Goal: Task Accomplishment & Management: Manage account settings

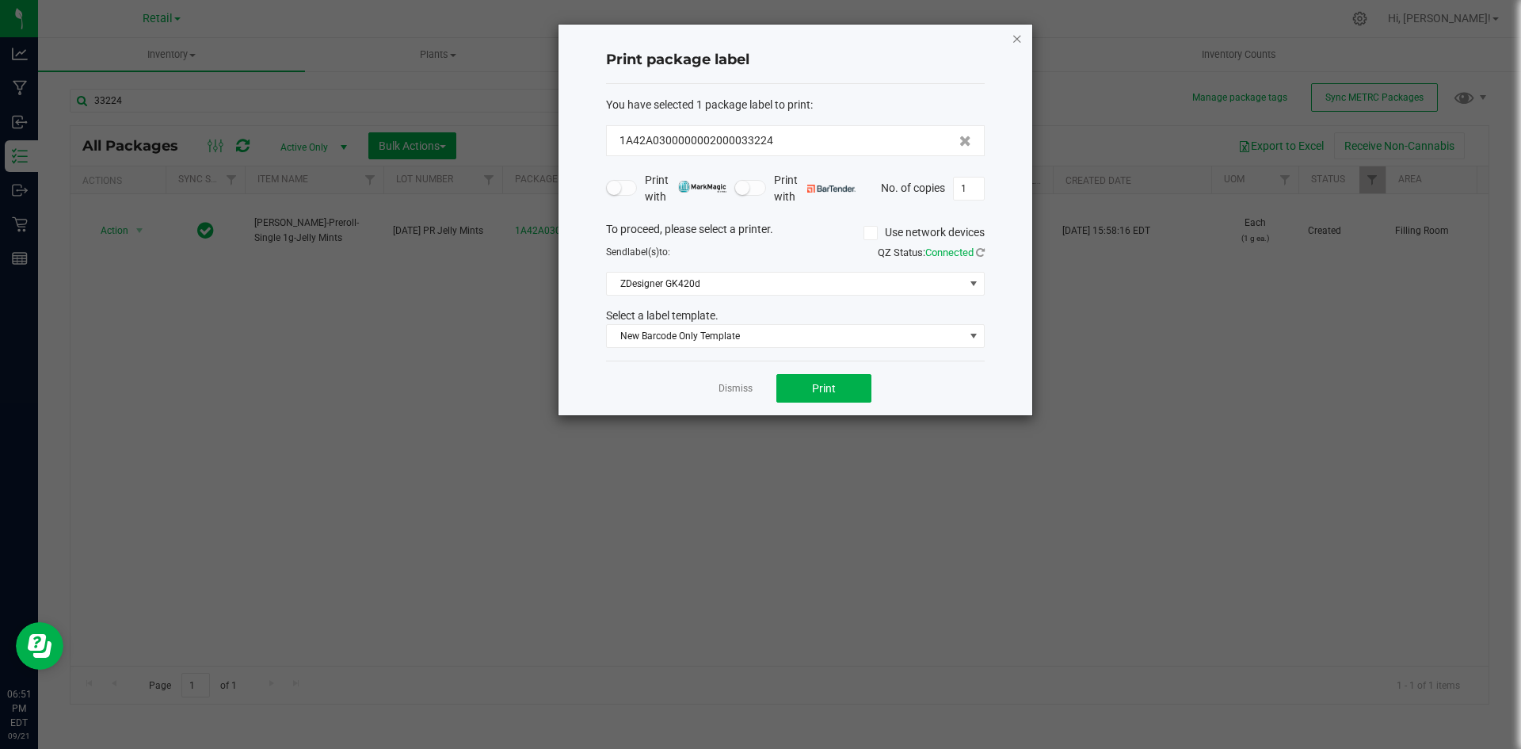
click at [1018, 34] on icon "button" at bounding box center [1017, 38] width 11 height 19
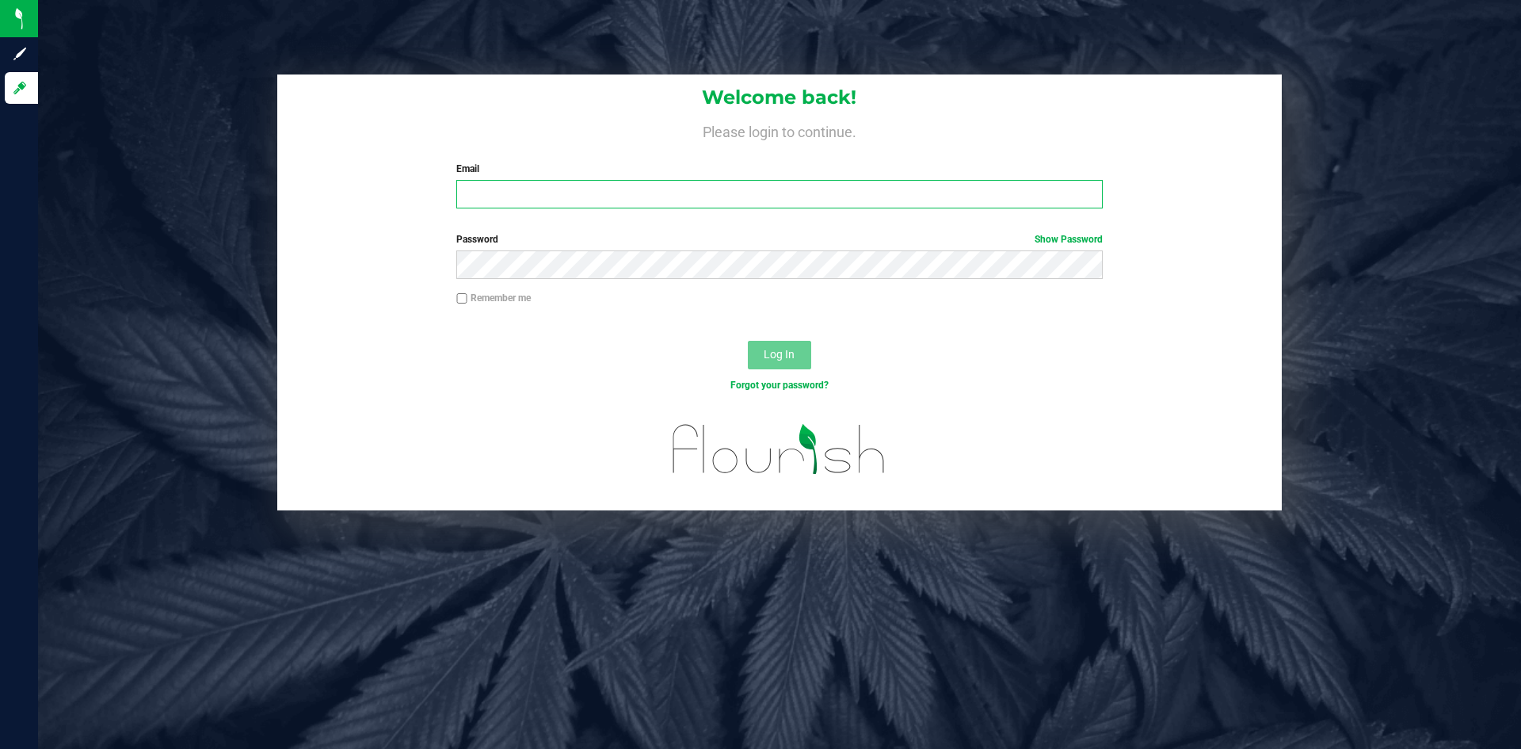
type input "dwhite@slatercenter.com"
click at [847, 185] on input "dwhite@slatercenter.com" at bounding box center [779, 194] width 646 height 29
click at [681, 188] on input "dwhite@slatercenter.com" at bounding box center [779, 194] width 646 height 29
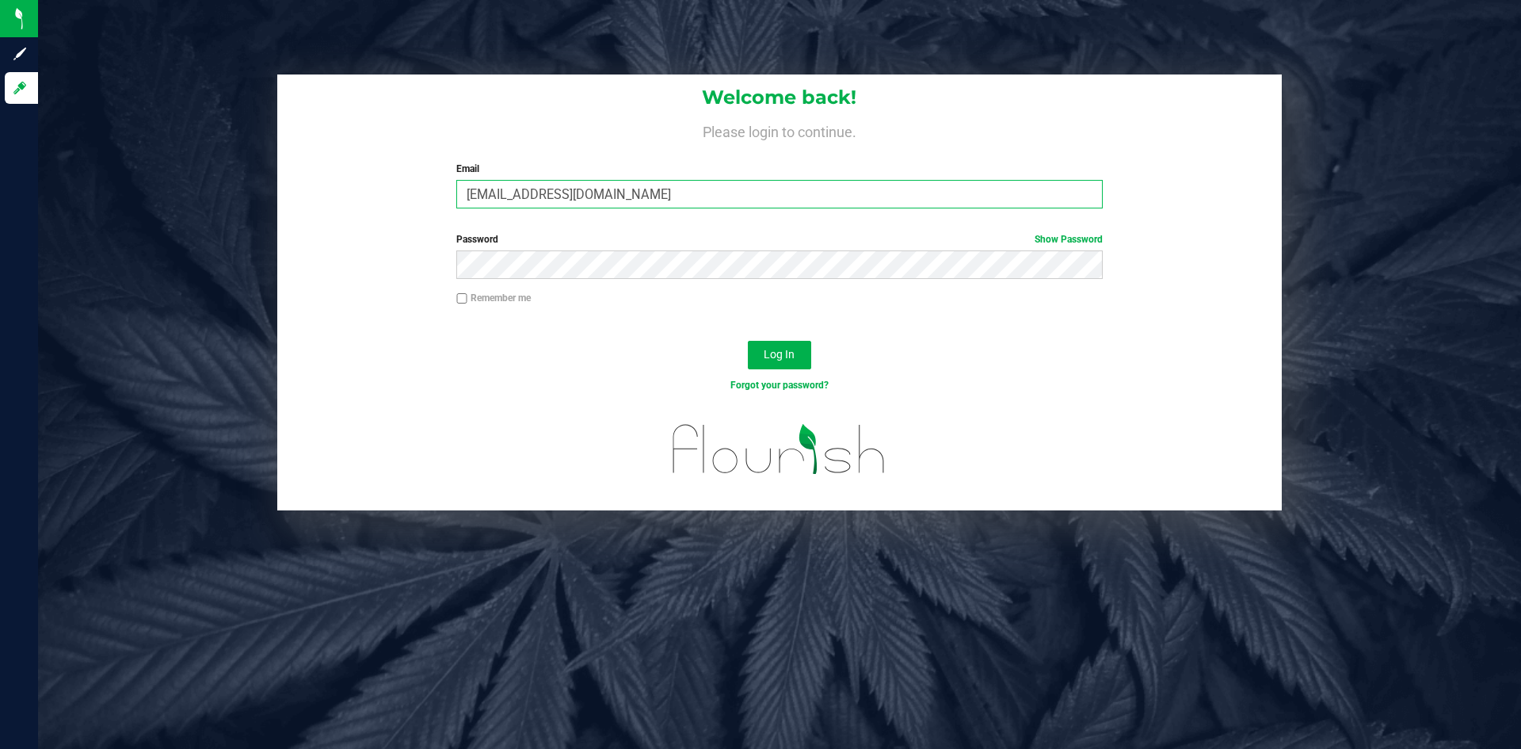
click at [681, 188] on input "dwhite@slatercenter.com" at bounding box center [779, 194] width 646 height 29
type input "gperez@slatercenter.com"
click at [769, 341] on button "Log In" at bounding box center [779, 355] width 63 height 29
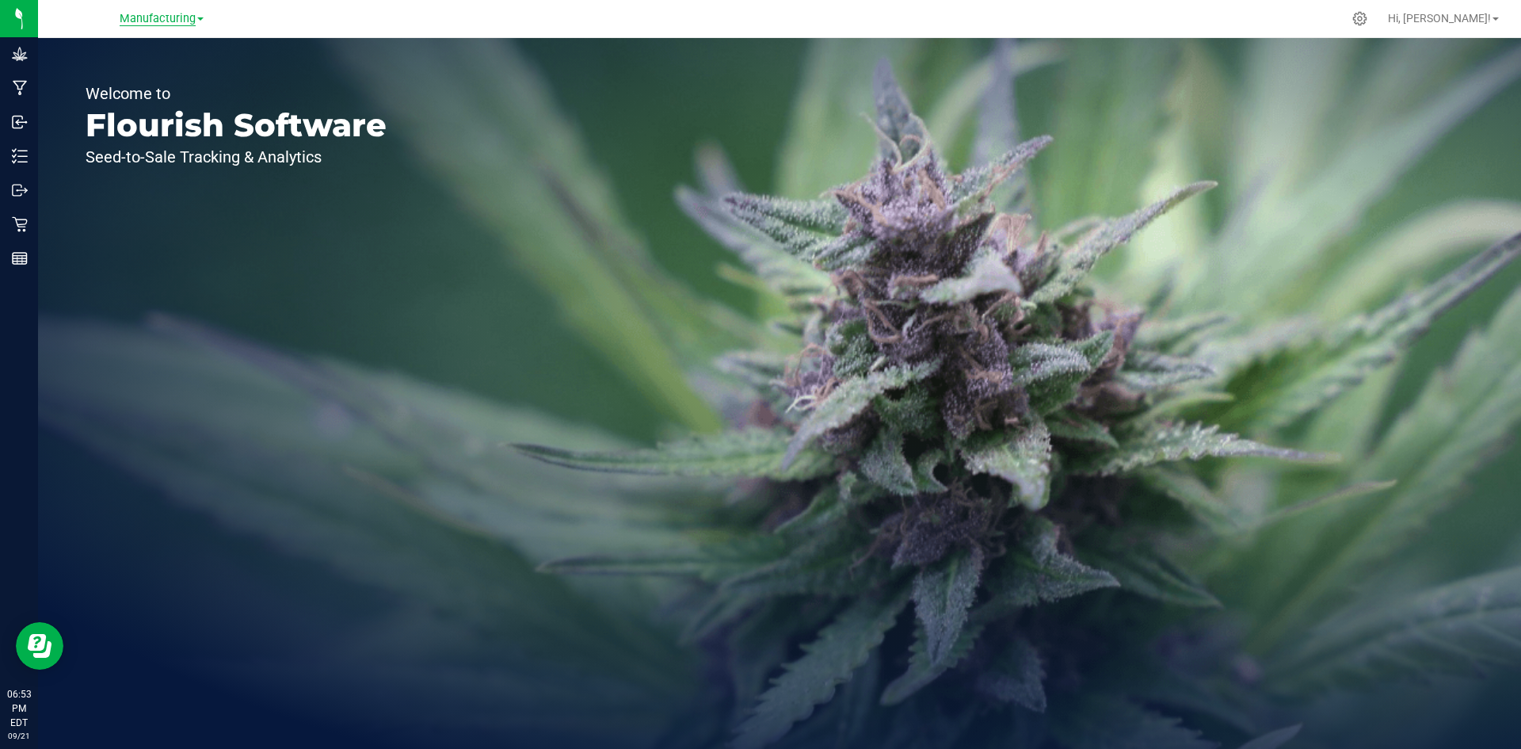
click at [178, 15] on span "Manufacturing" at bounding box center [158, 19] width 76 height 14
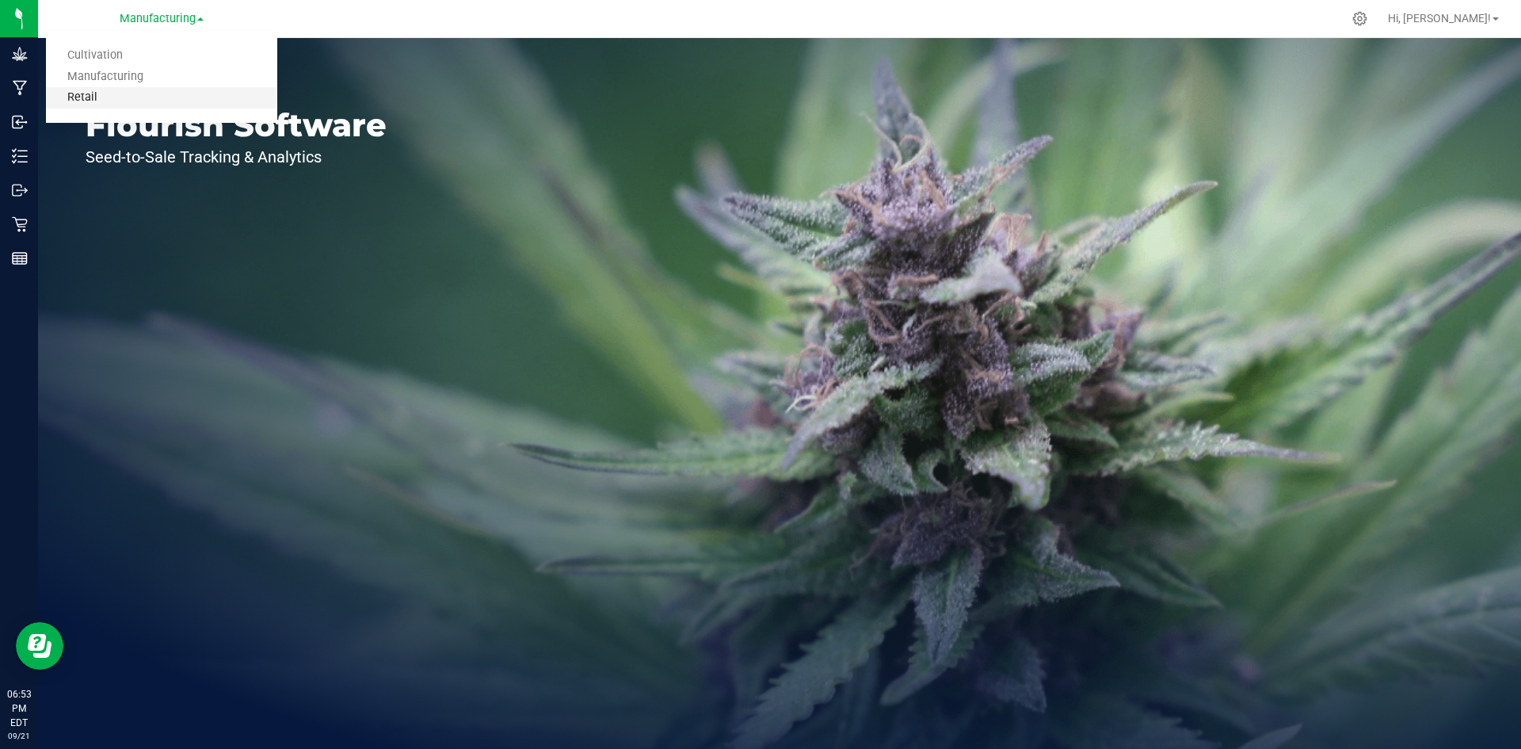
click at [169, 102] on link "Retail" at bounding box center [161, 97] width 231 height 21
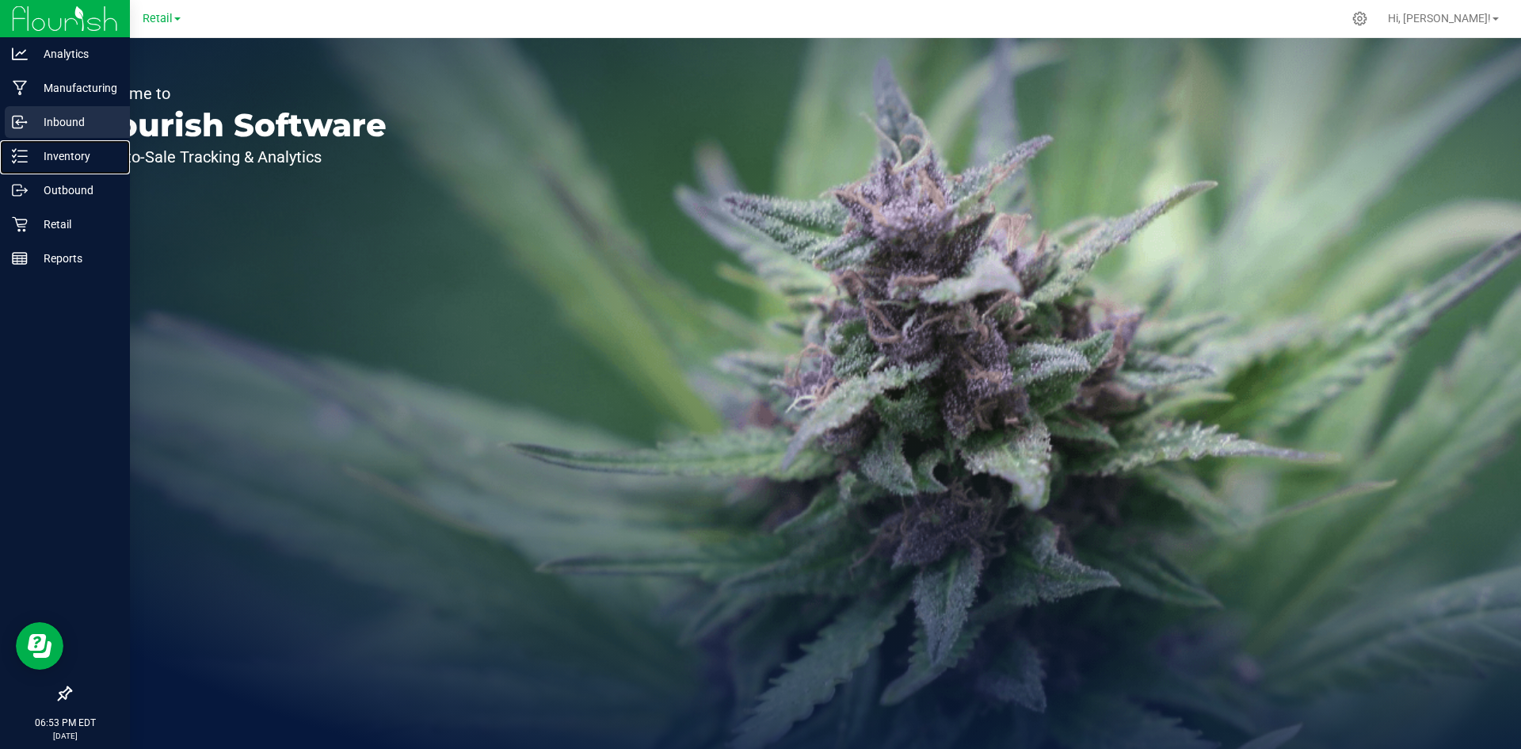
drag, startPoint x: 50, startPoint y: 164, endPoint x: 116, endPoint y: 138, distance: 70.8
click at [51, 163] on p "Inventory" at bounding box center [75, 156] width 95 height 19
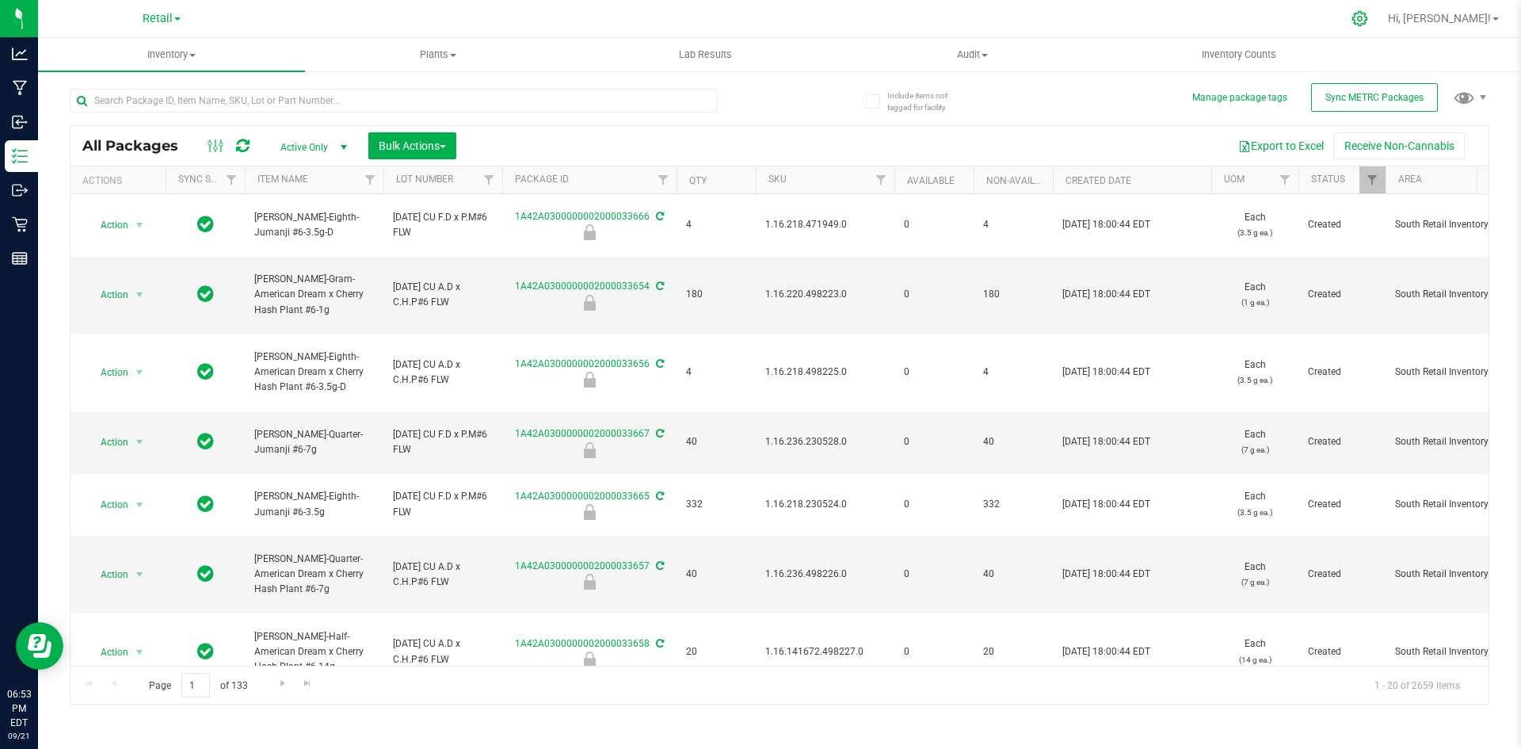
click at [1368, 16] on icon at bounding box center [1360, 18] width 17 height 17
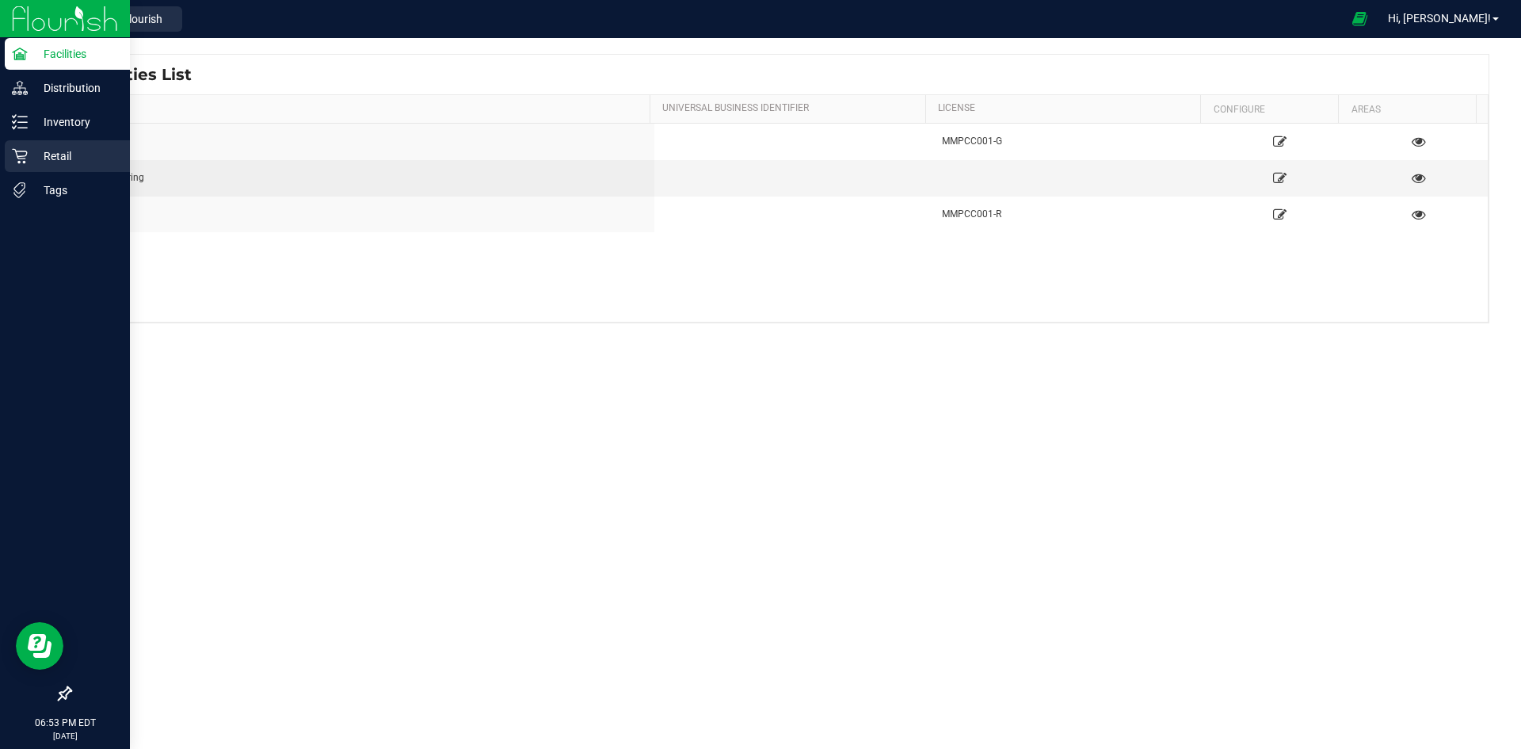
click at [64, 161] on p "Retail" at bounding box center [75, 156] width 95 height 19
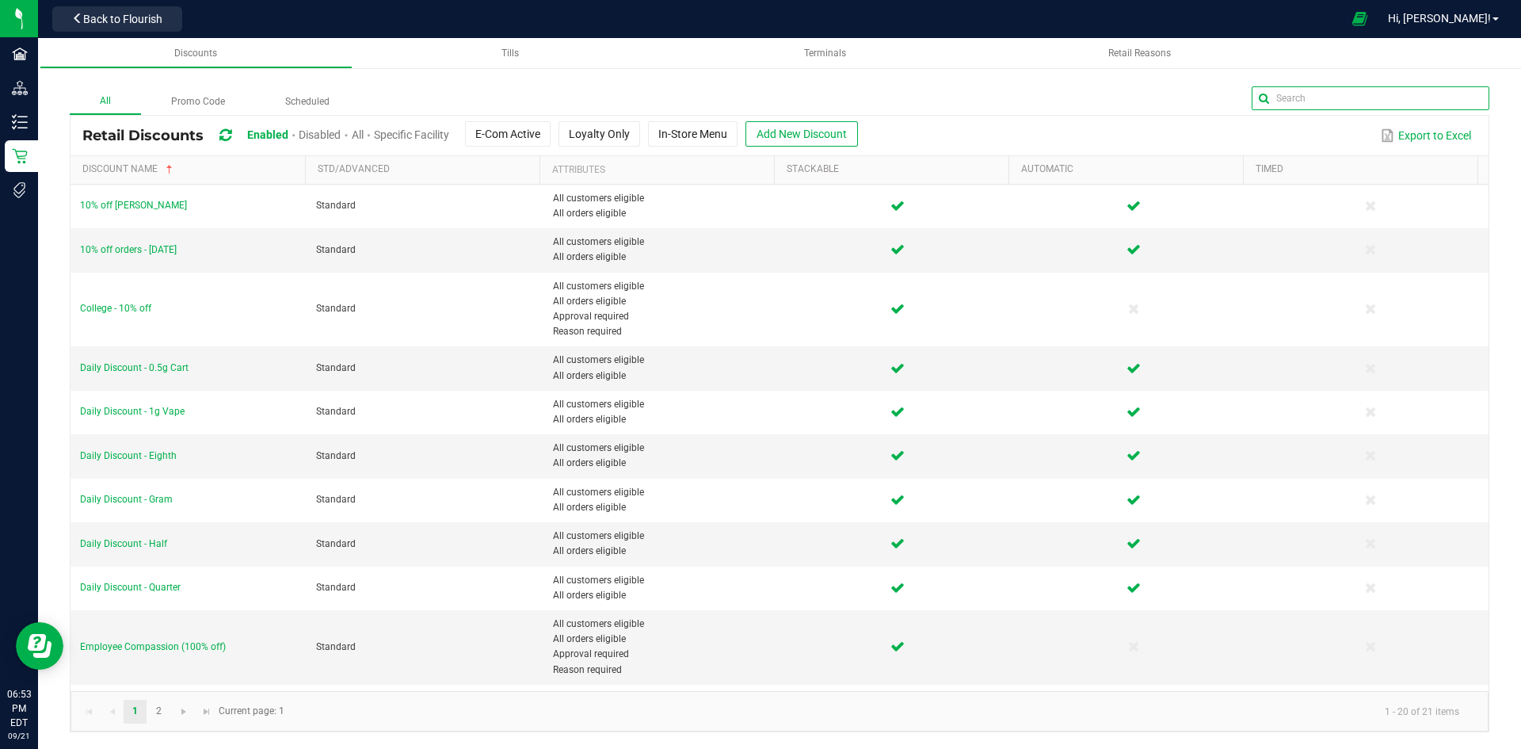
click at [1470, 98] on global-search-input-ngx at bounding box center [1371, 98] width 238 height 24
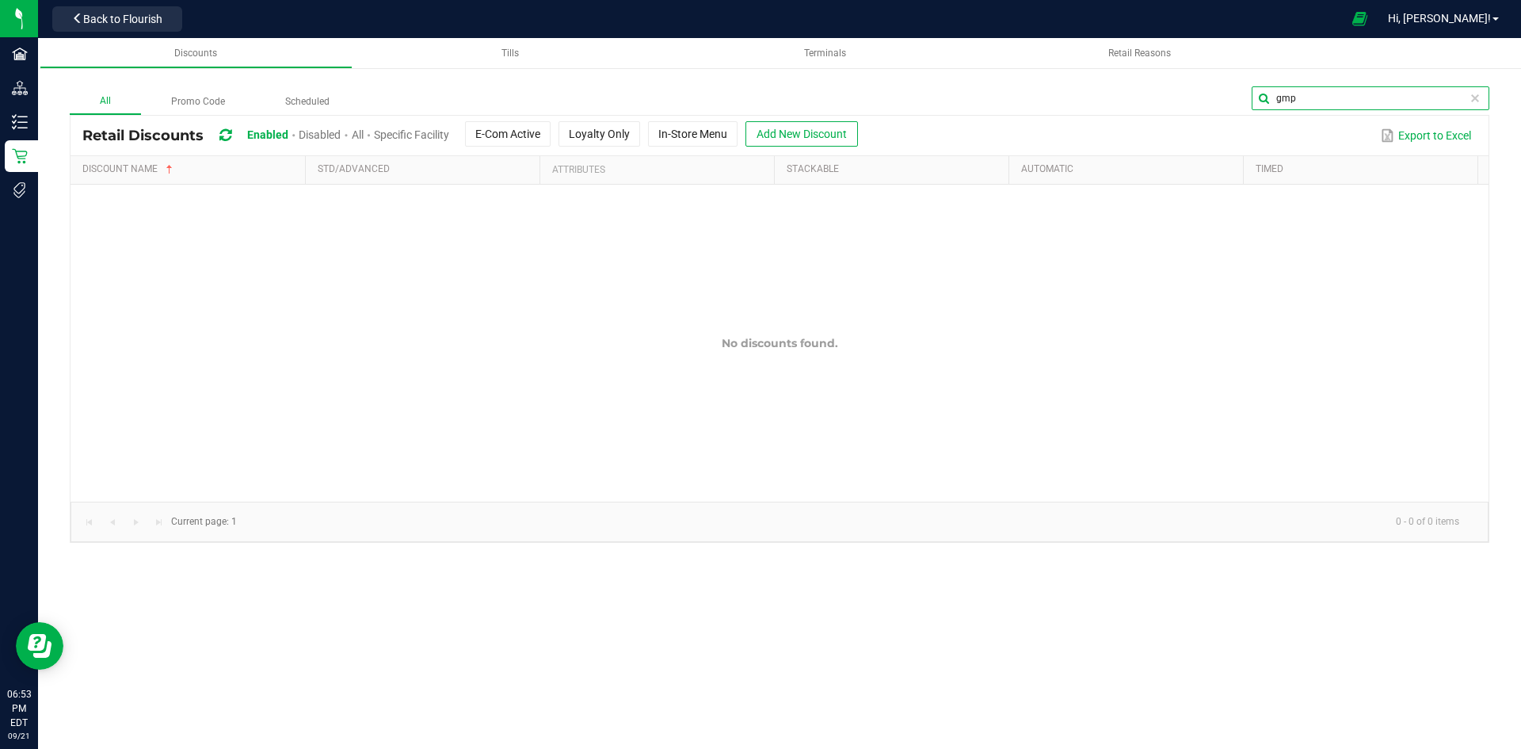
type input "gmp"
click at [334, 134] on span "Disabled" at bounding box center [320, 134] width 42 height 13
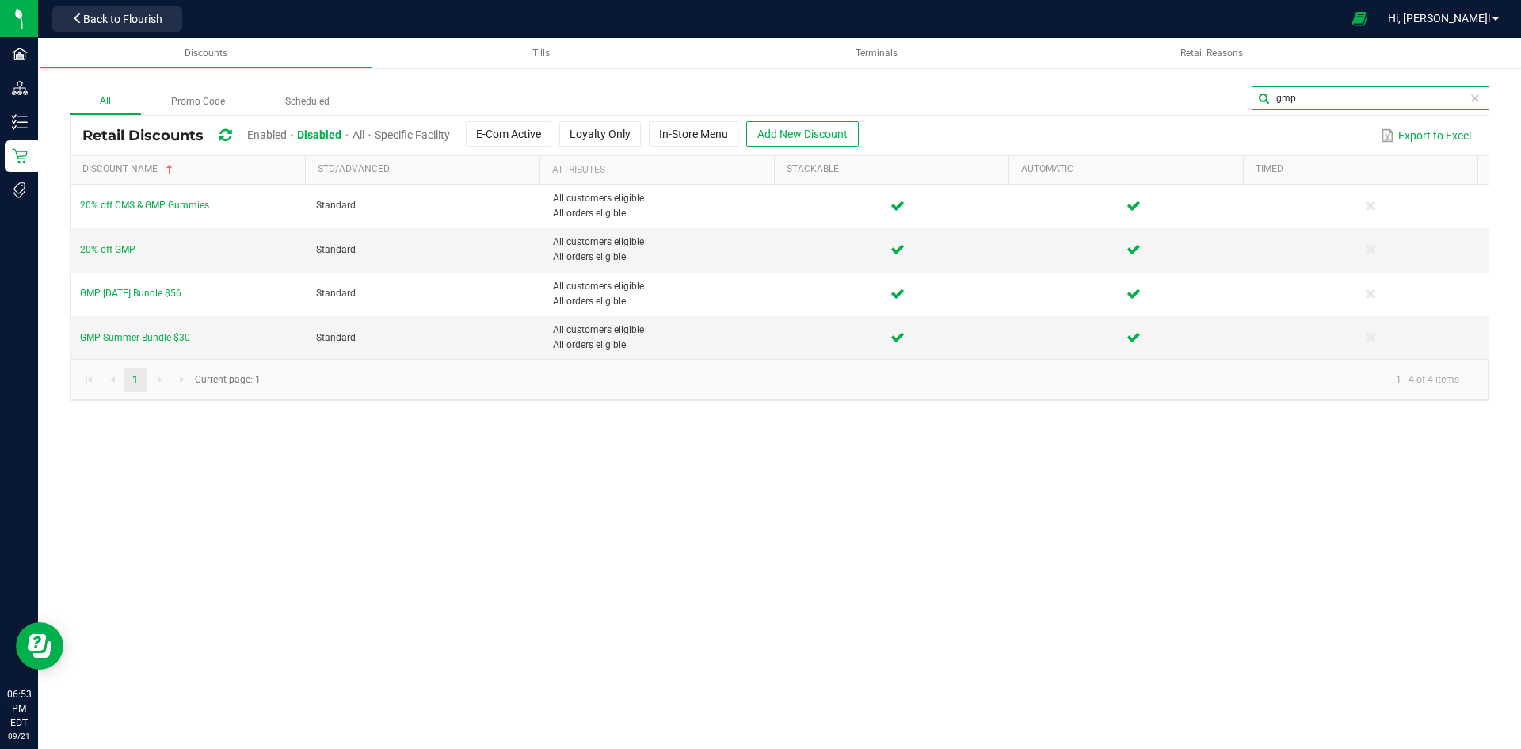
click at [1463, 98] on input "gmp" at bounding box center [1371, 98] width 238 height 24
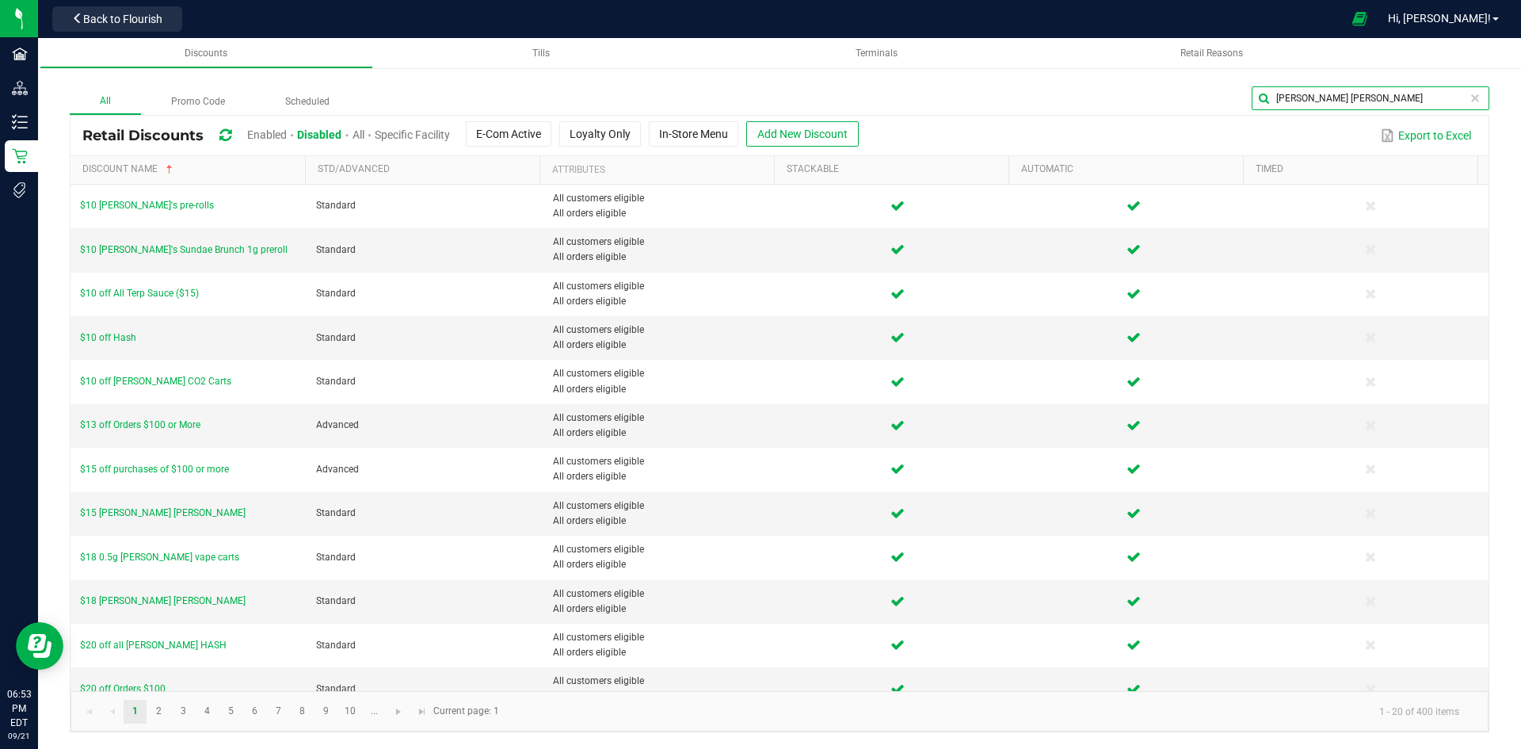
type input "slater chews"
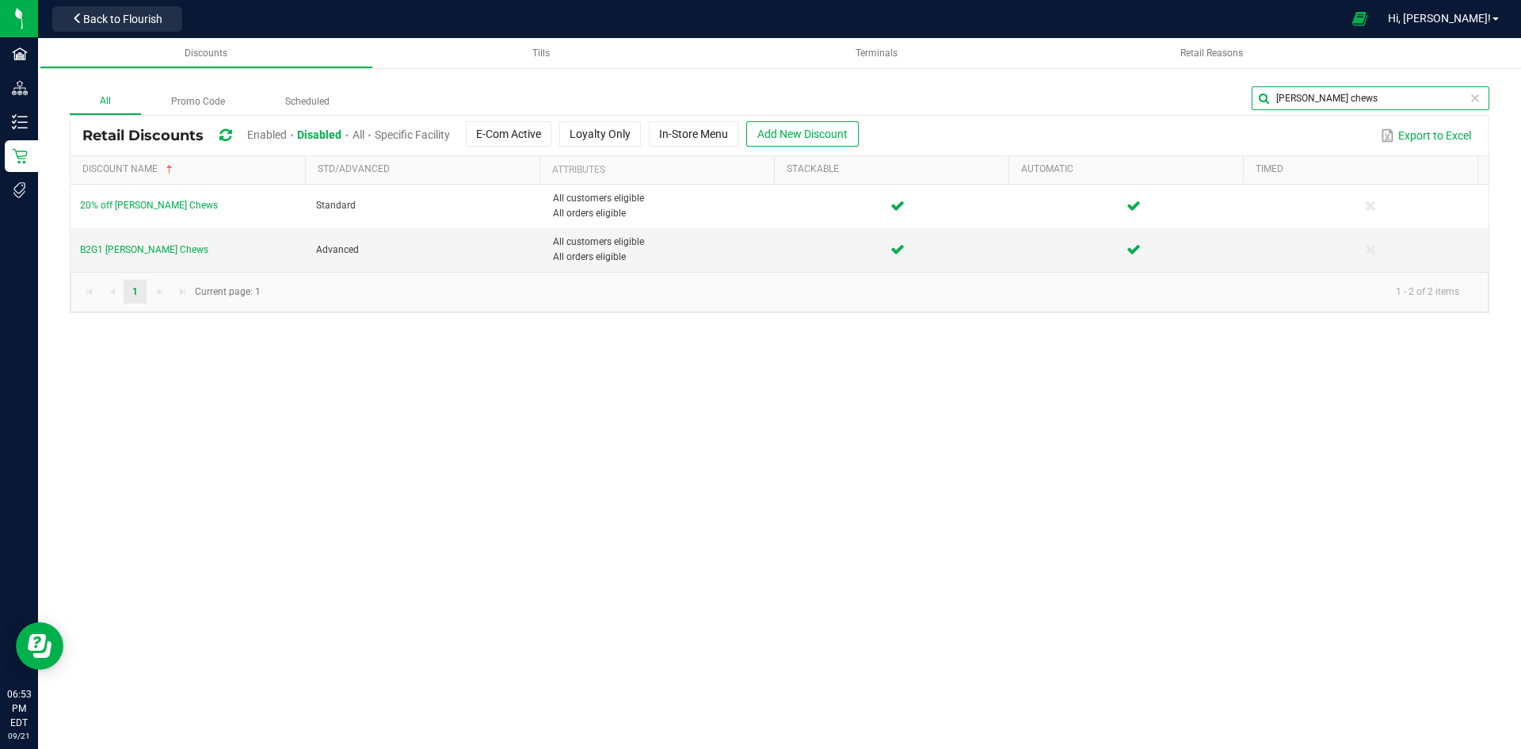
click at [1329, 97] on input "slater chews" at bounding box center [1371, 98] width 238 height 24
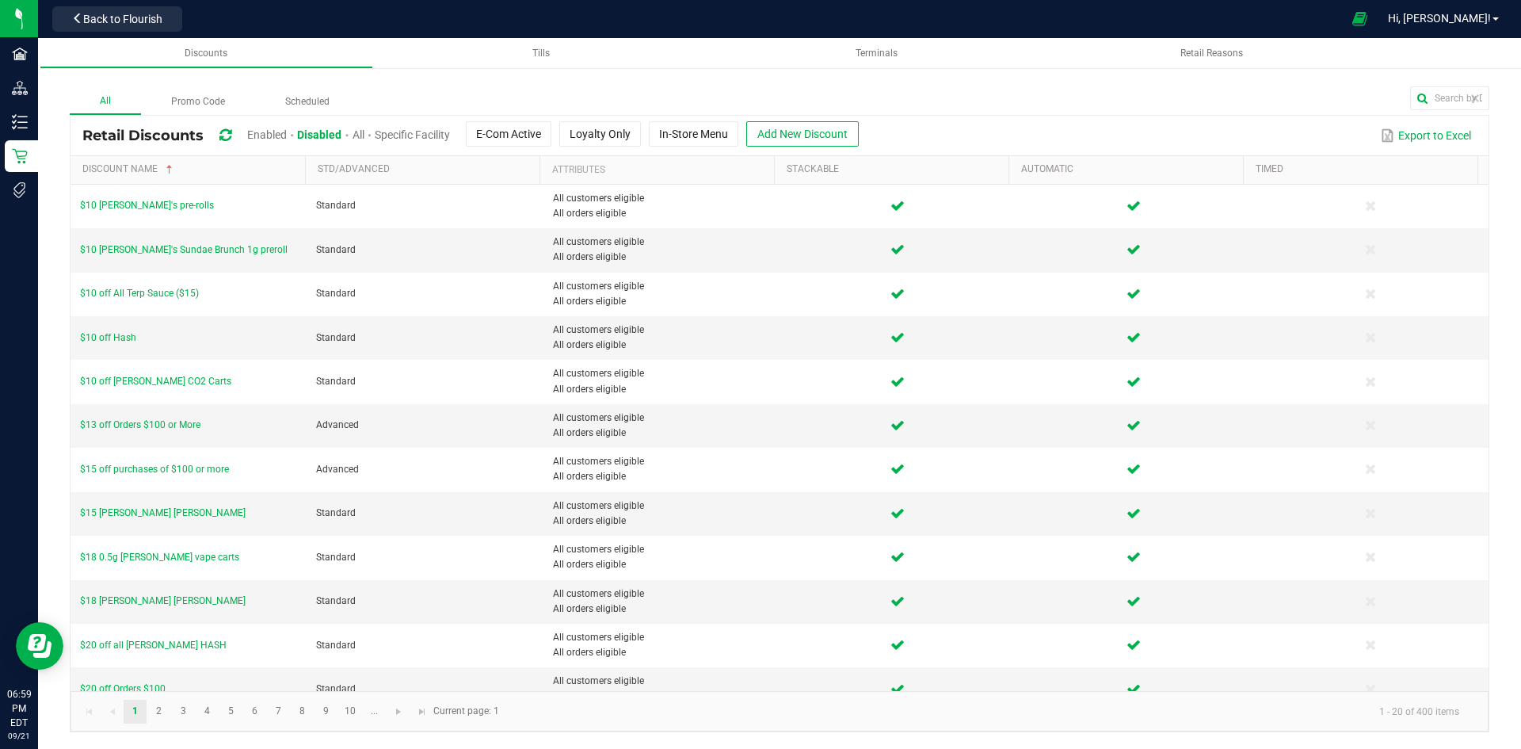
drag, startPoint x: 1311, startPoint y: 0, endPoint x: 518, endPoint y: 95, distance: 798.8
click at [518, 95] on div at bounding box center [925, 100] width 1130 height 29
click at [267, 129] on span "Enabled" at bounding box center [267, 134] width 40 height 13
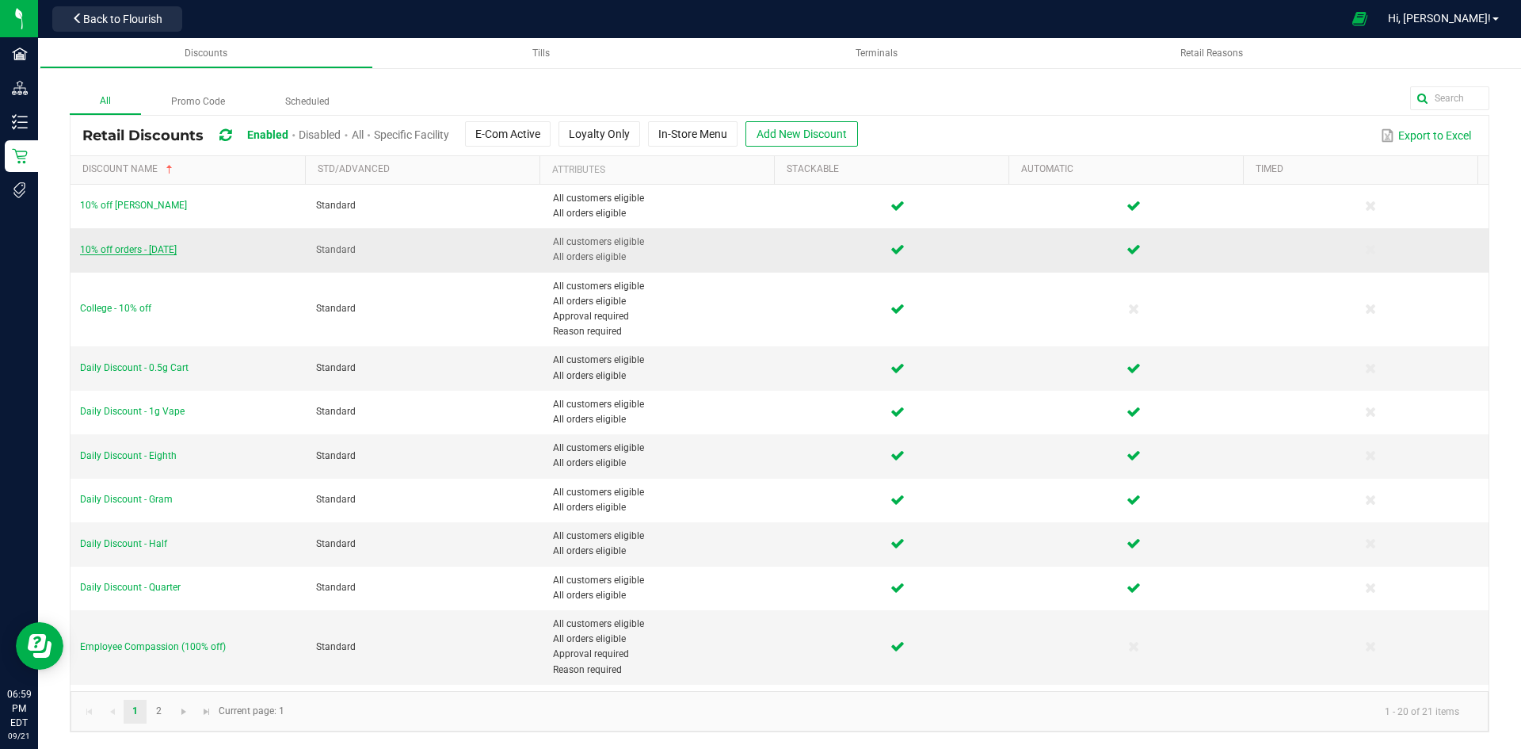
click at [144, 249] on span "10% off orders - [DATE]" at bounding box center [128, 249] width 97 height 11
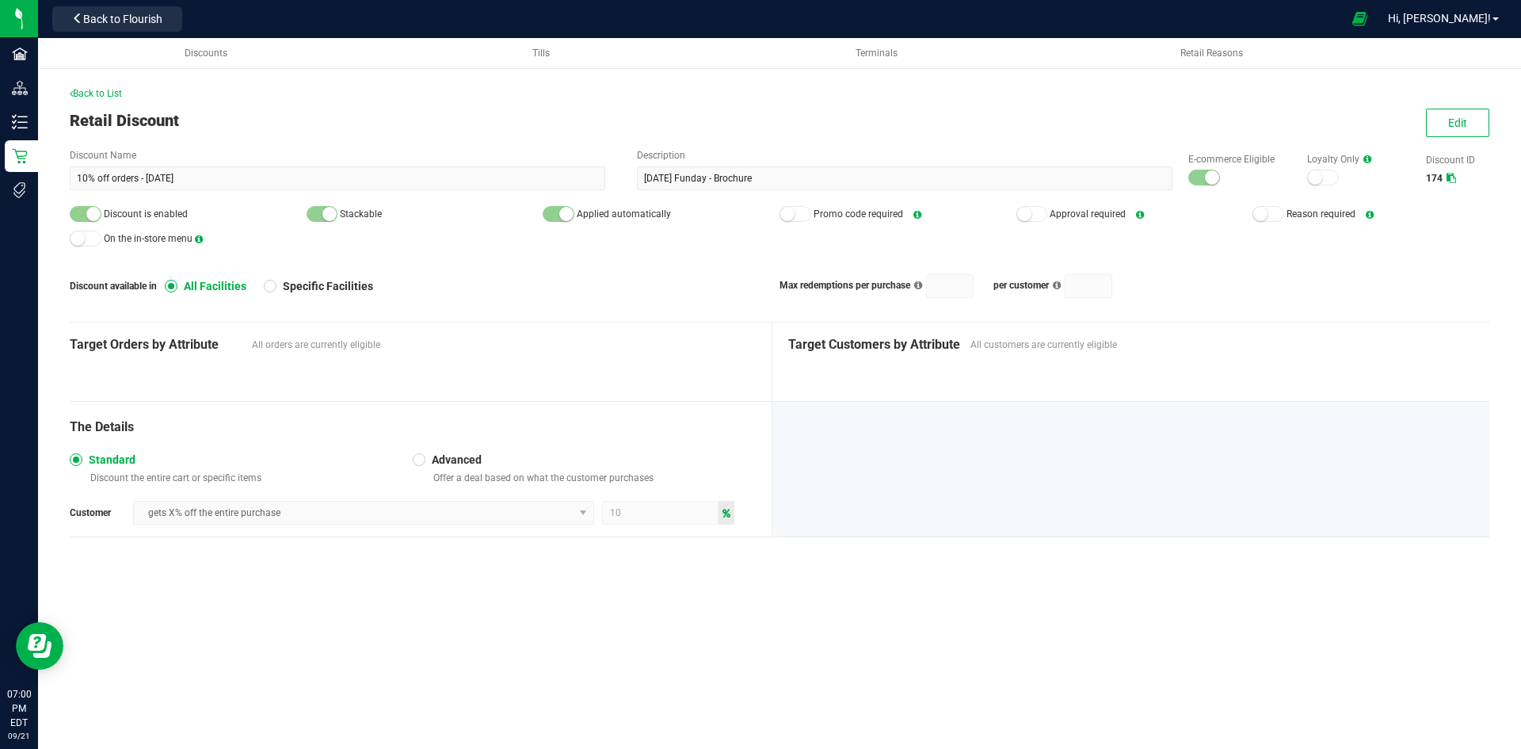
click at [490, 96] on div "Back to List" at bounding box center [780, 93] width 1420 height 14
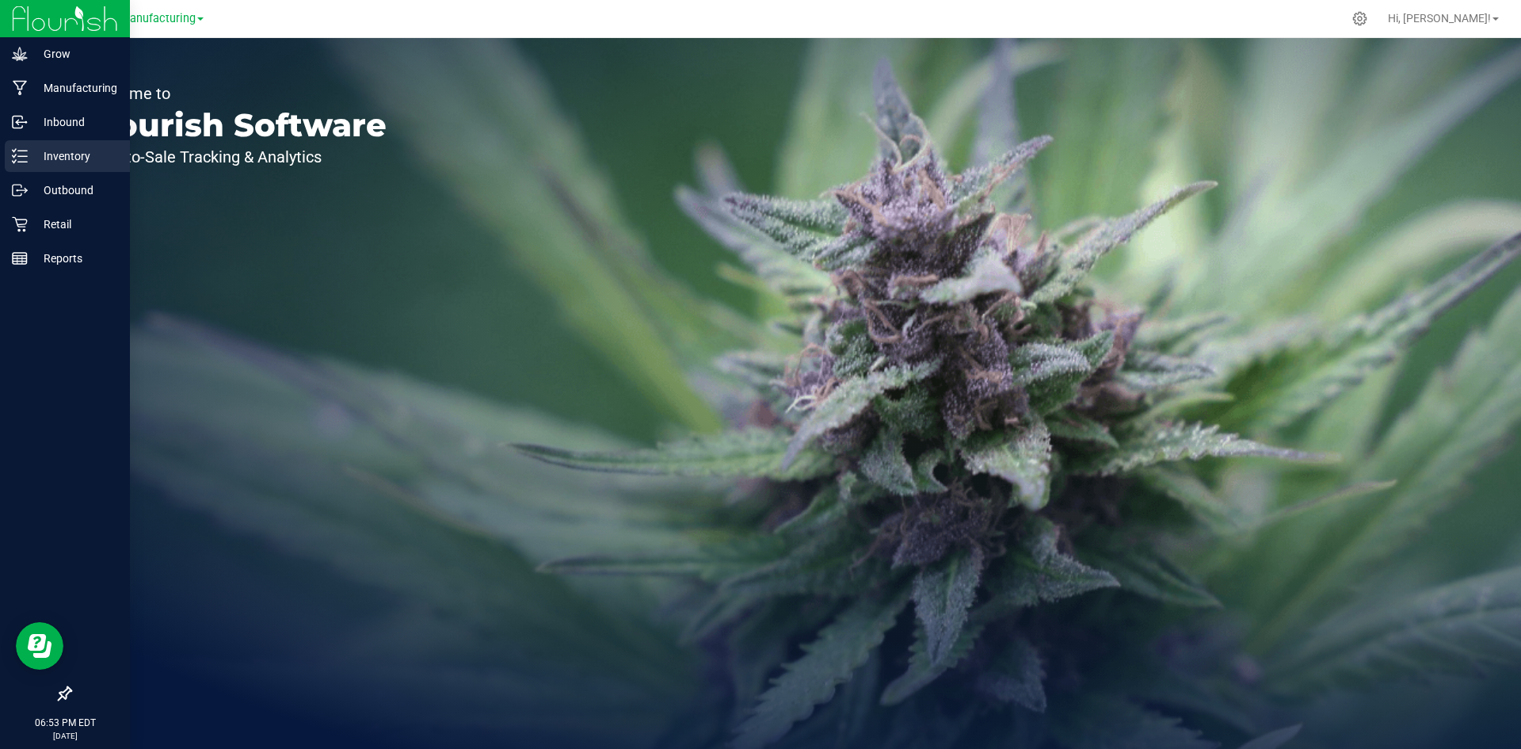
click at [32, 150] on p "Inventory" at bounding box center [75, 156] width 95 height 19
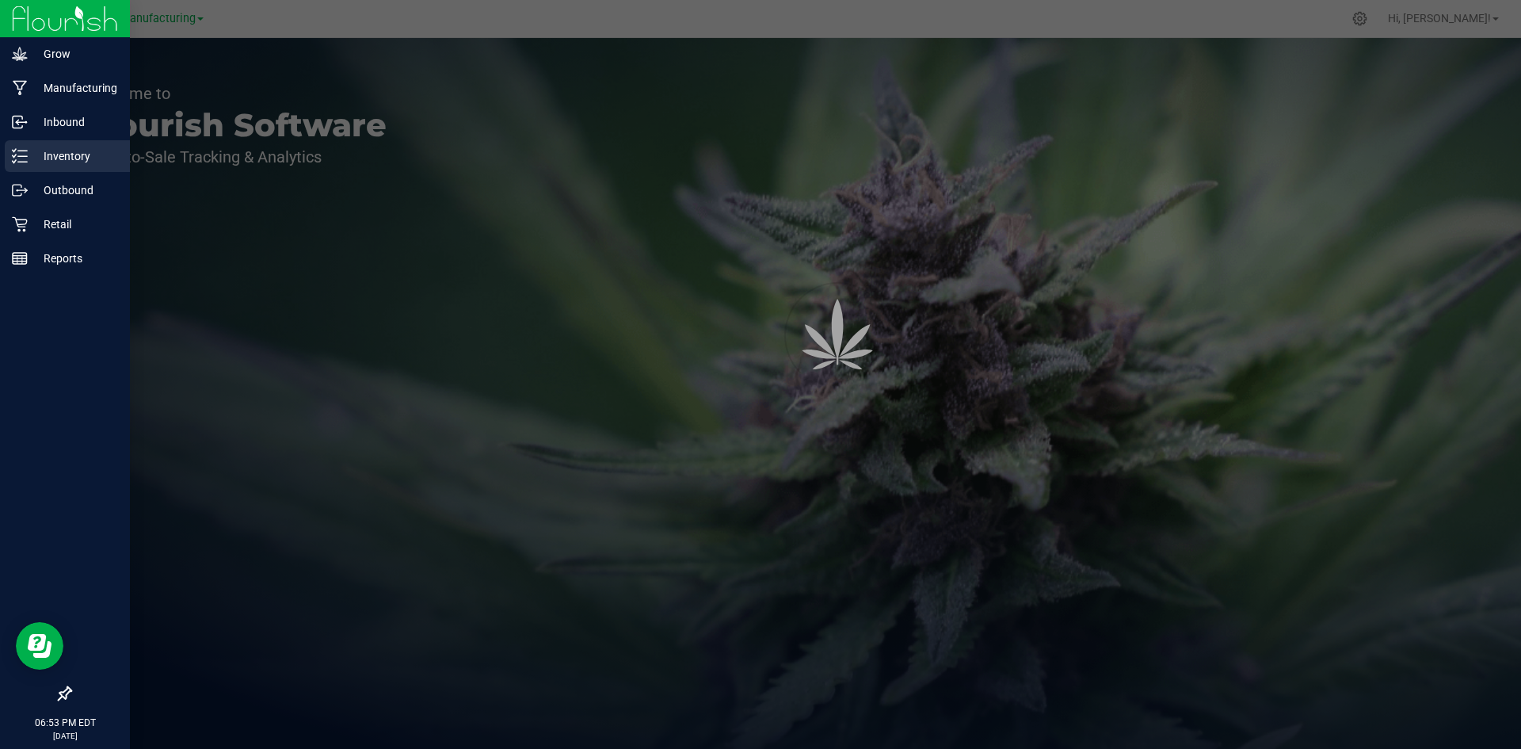
drag, startPoint x: 32, startPoint y: 150, endPoint x: 48, endPoint y: 140, distance: 18.5
click at [33, 150] on p "Inventory" at bounding box center [75, 156] width 95 height 19
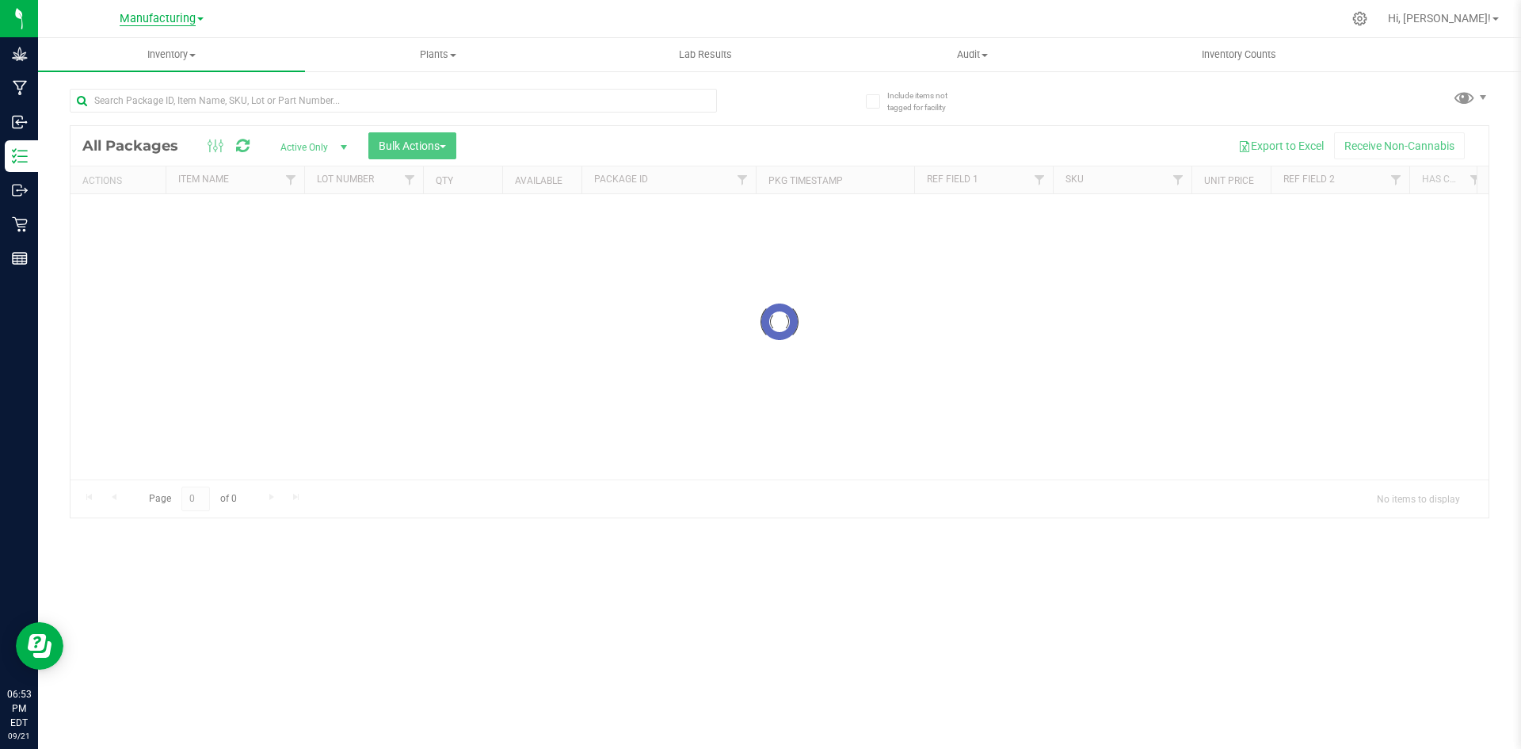
click at [153, 22] on span "Manufacturing" at bounding box center [158, 19] width 76 height 14
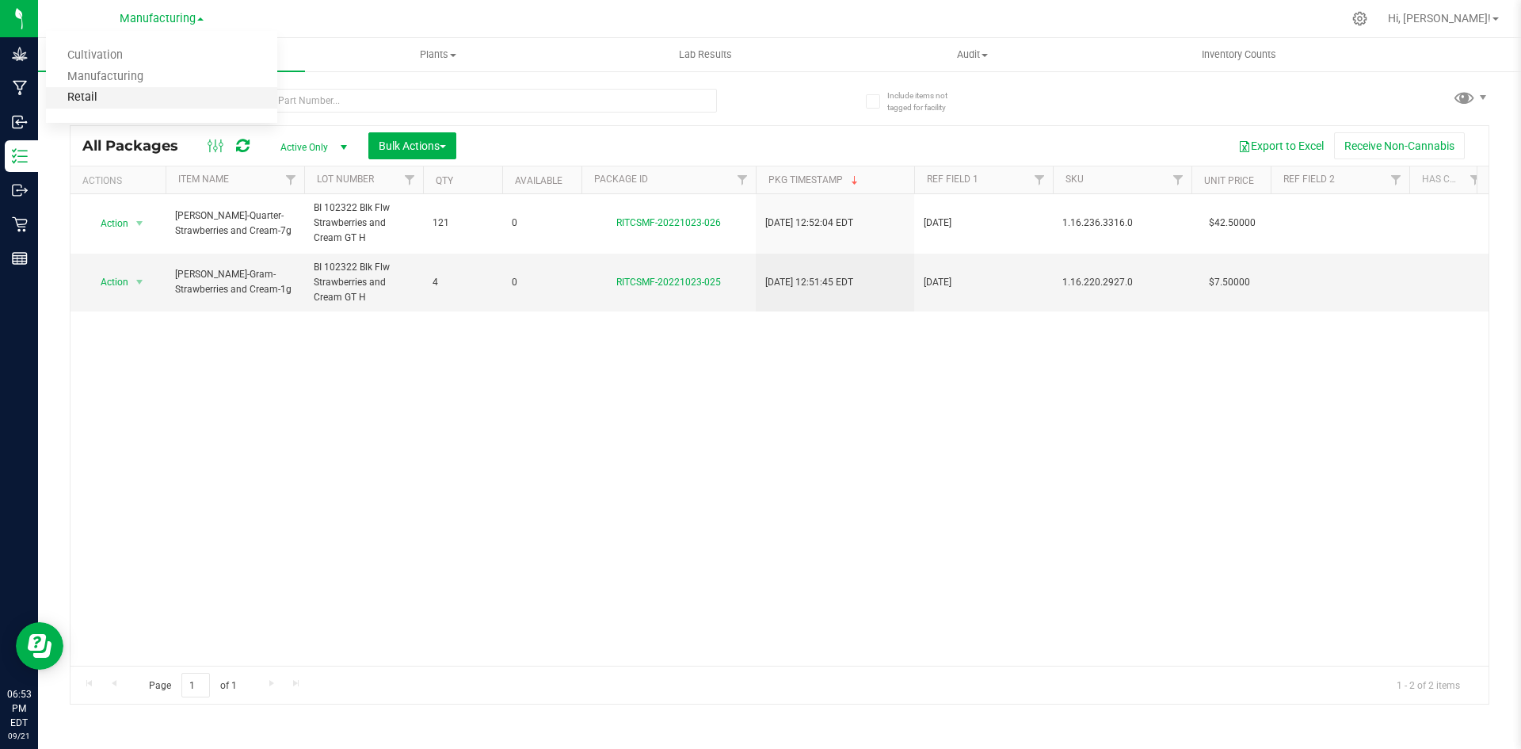
click at [152, 100] on link "Retail" at bounding box center [161, 97] width 231 height 21
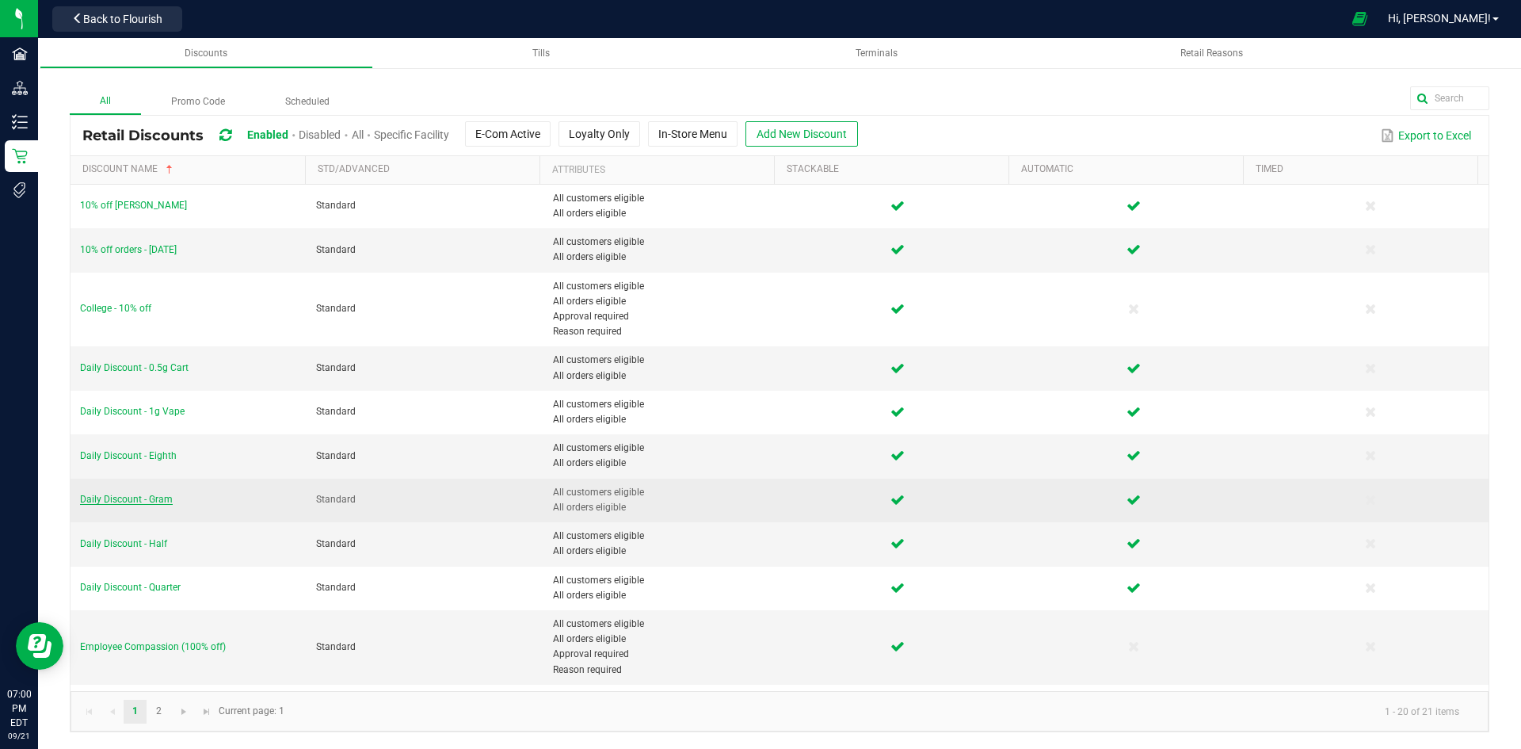
click at [158, 502] on span "Daily Discount - Gram" at bounding box center [126, 499] width 93 height 11
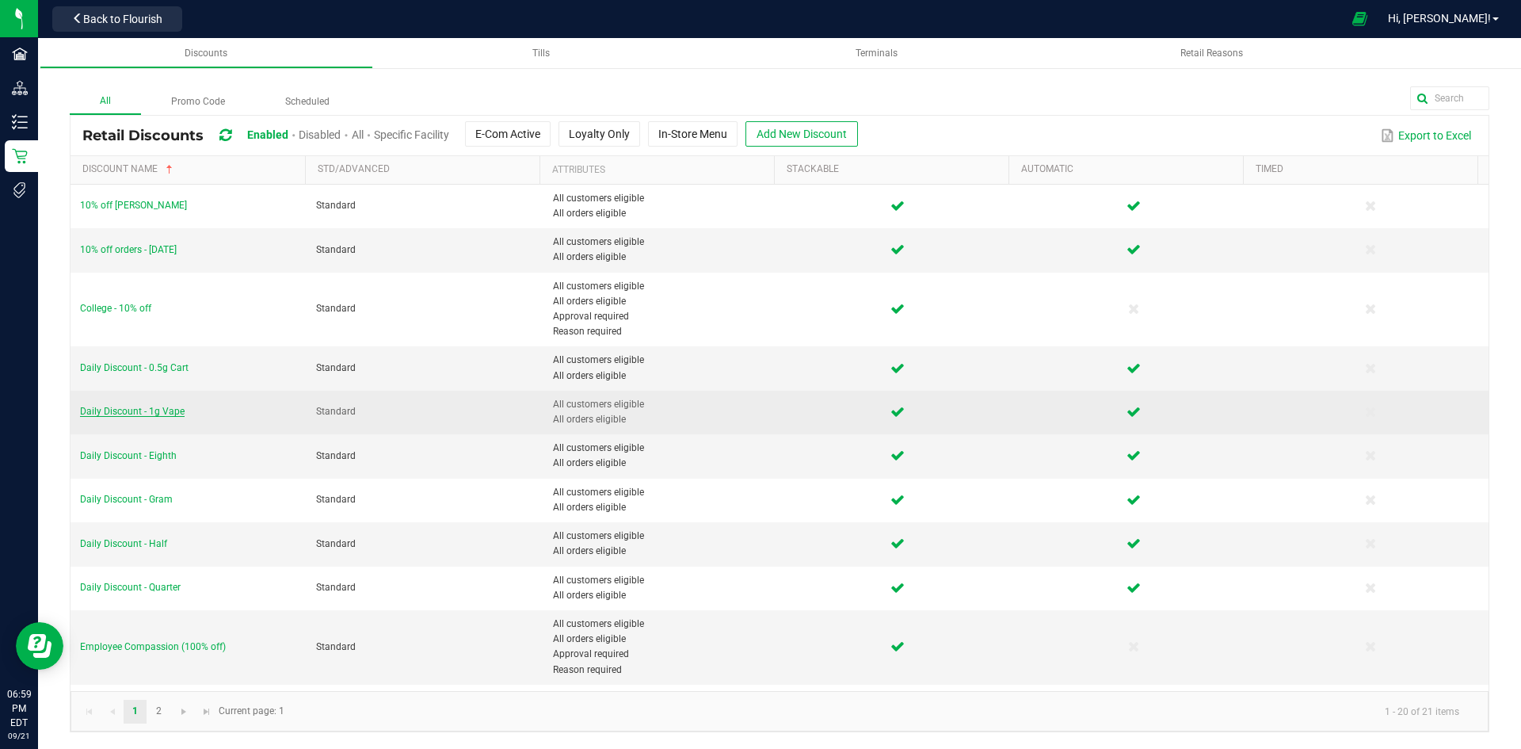
click at [122, 412] on span "Daily Discount - 1g Vape" at bounding box center [132, 411] width 105 height 11
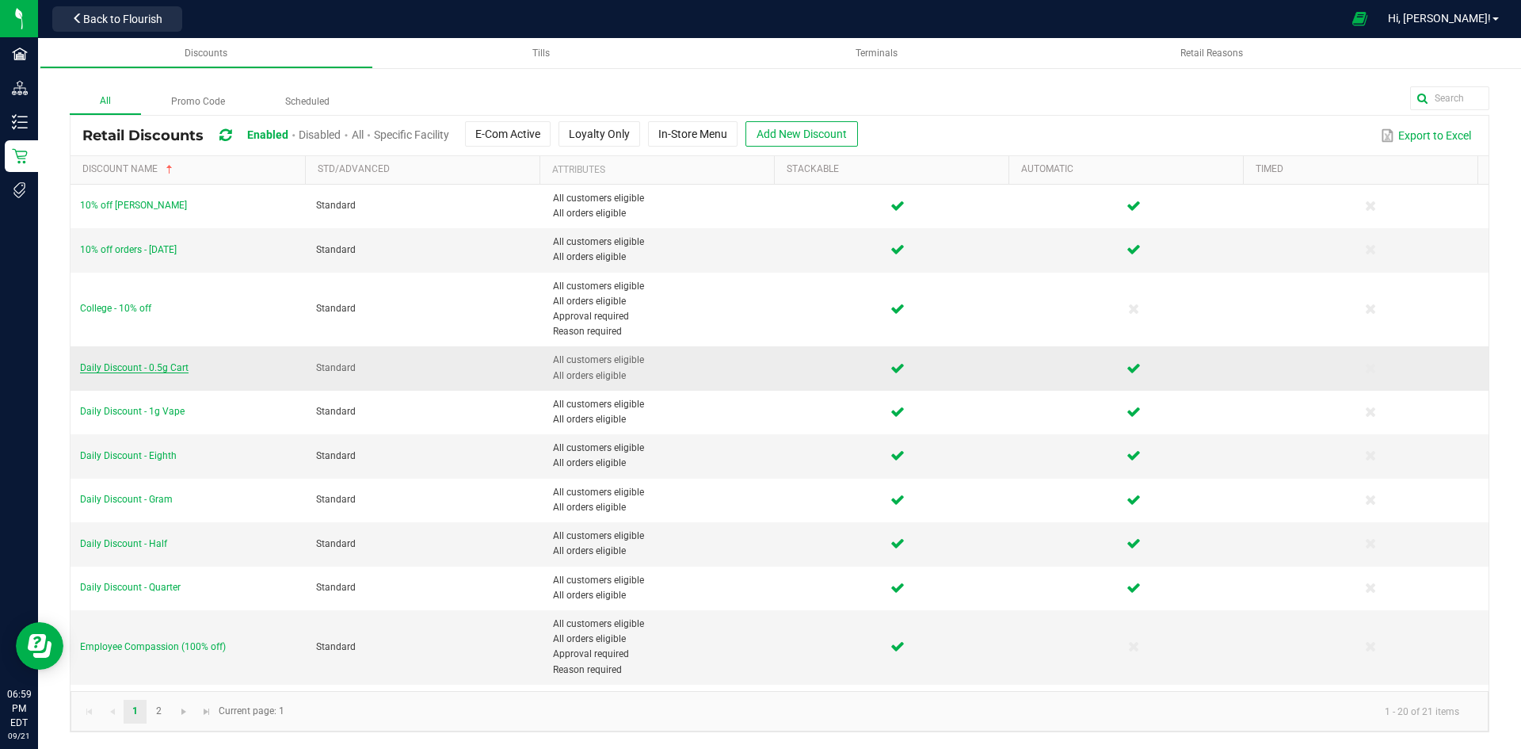
click at [152, 366] on span "Daily Discount - 0.5g Cart" at bounding box center [134, 367] width 109 height 11
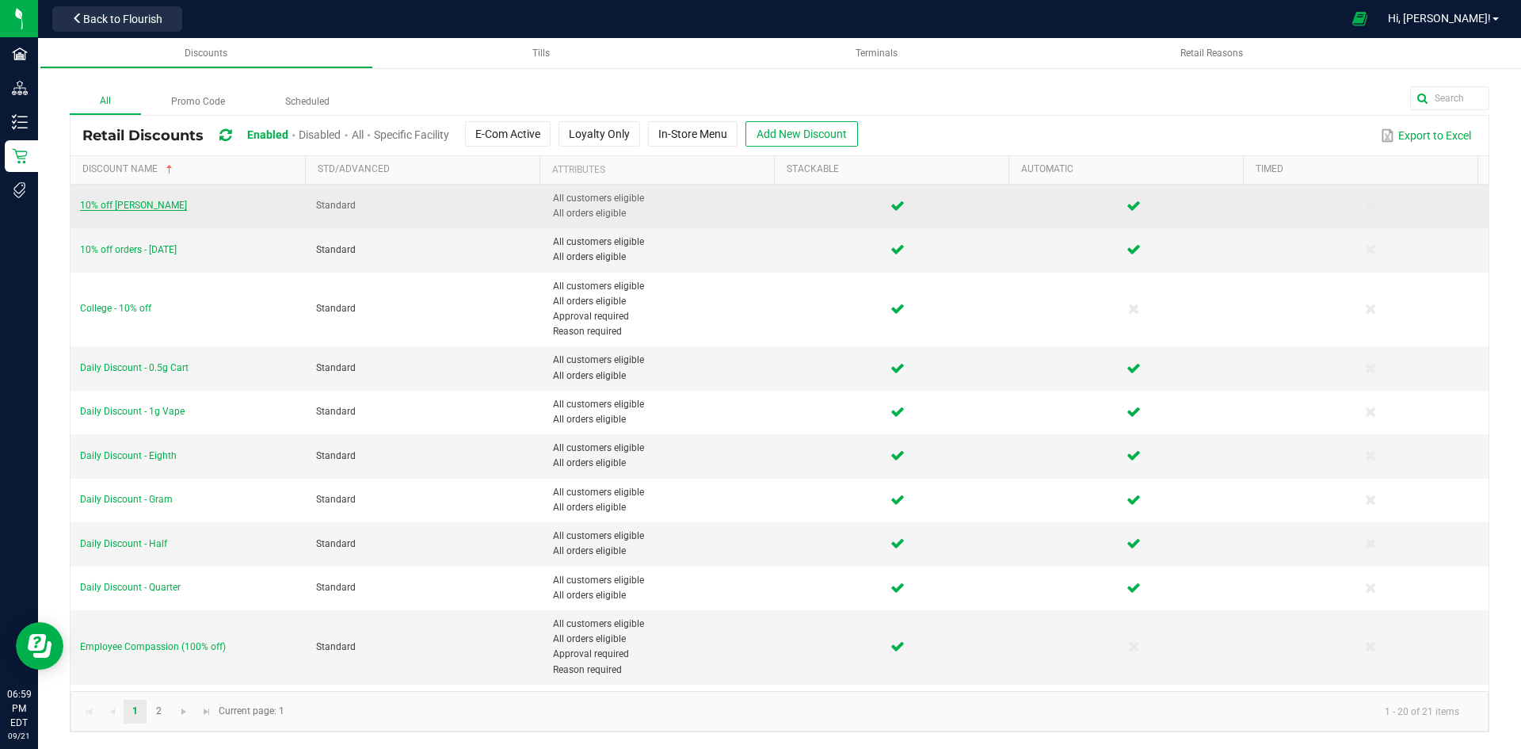
click at [156, 204] on span "10% off [PERSON_NAME]" at bounding box center [133, 205] width 107 height 11
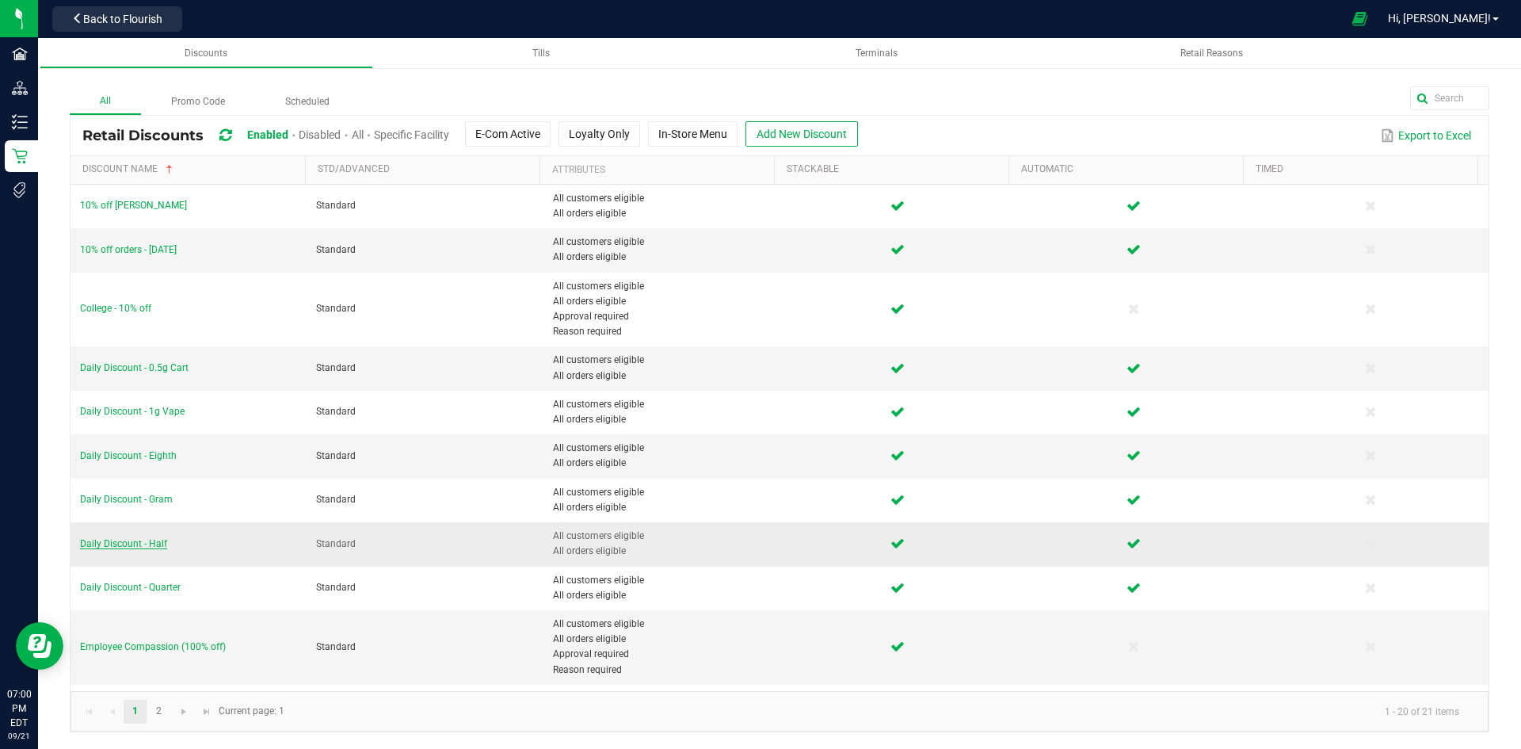
click at [151, 542] on span "Daily Discount - Half" at bounding box center [123, 543] width 87 height 11
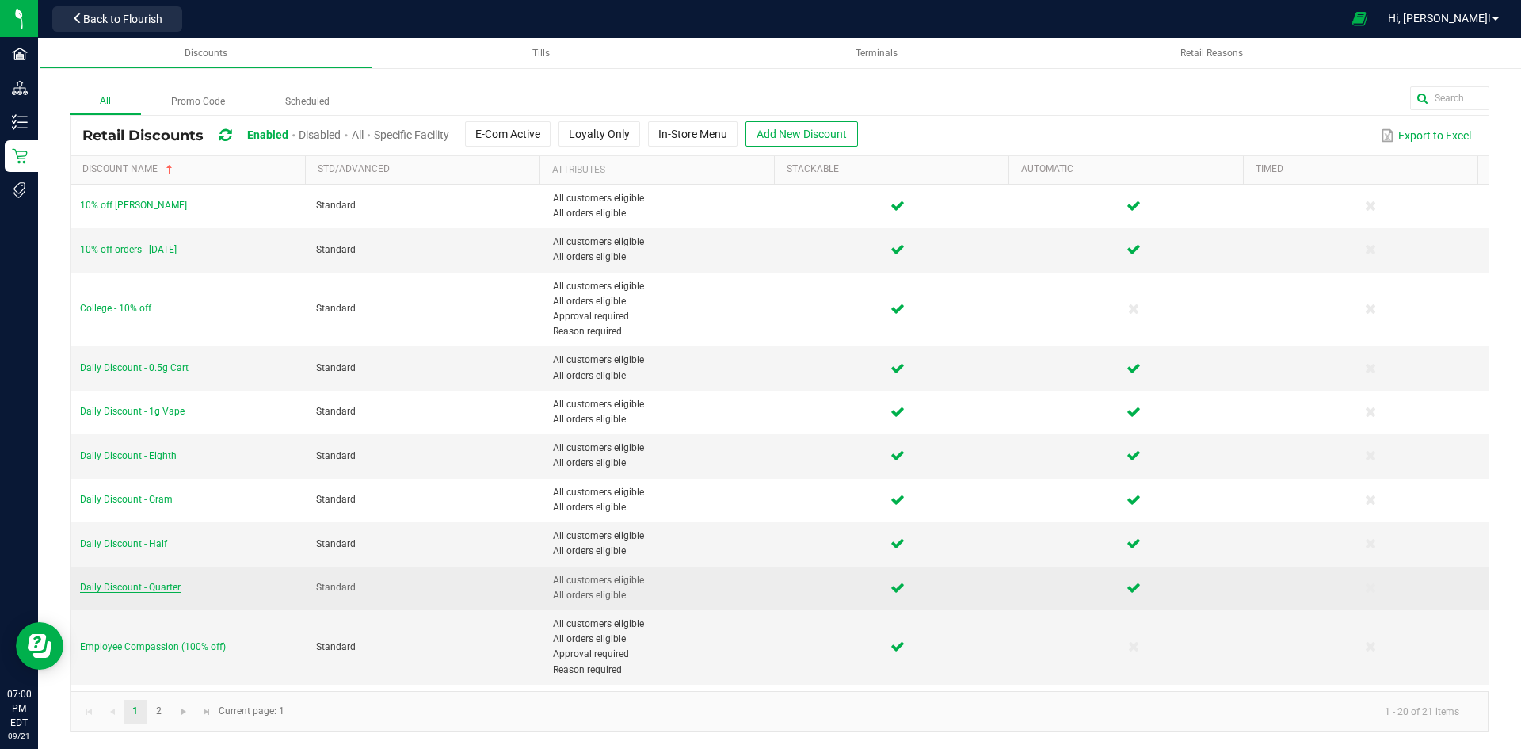
click at [176, 585] on span "Daily Discount - Quarter" at bounding box center [130, 587] width 101 height 11
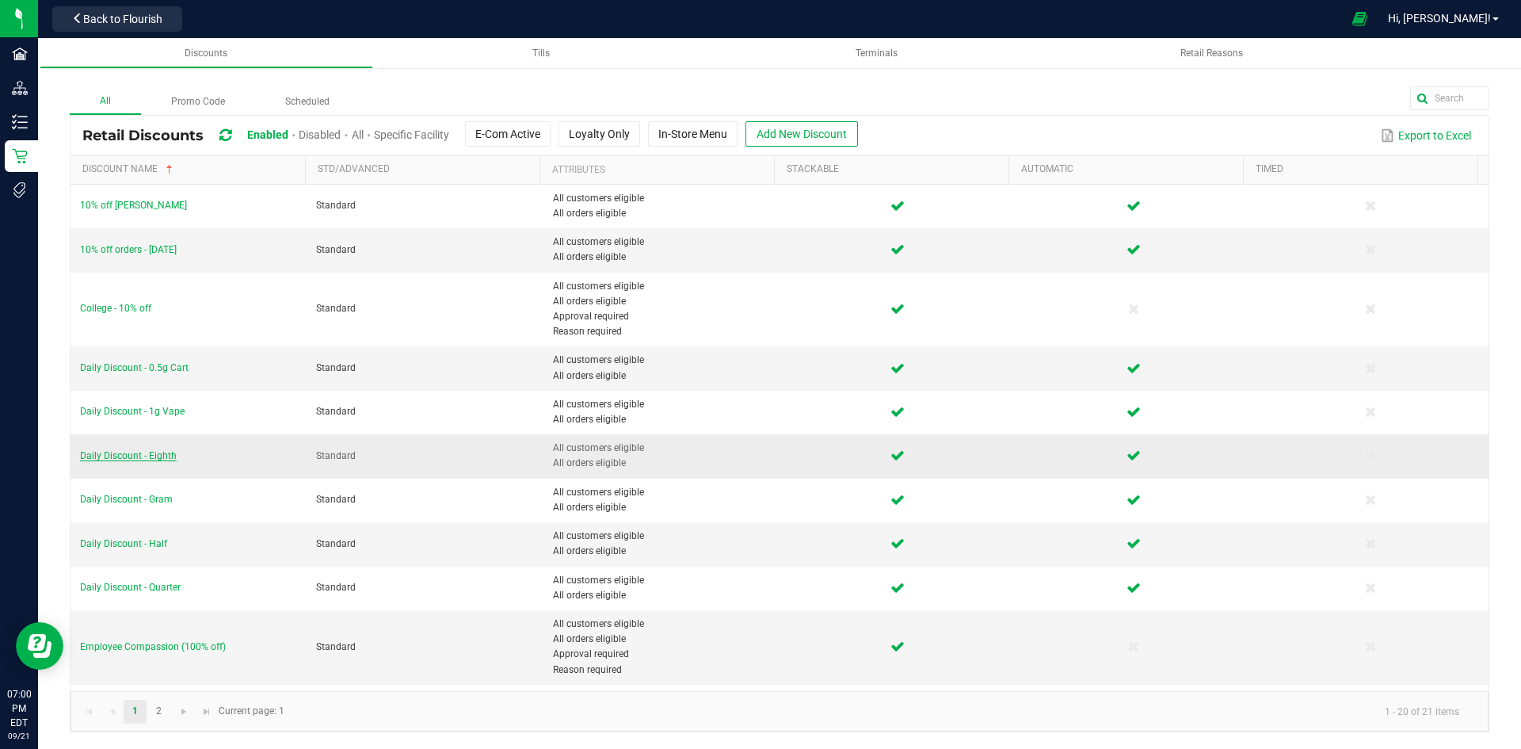
click at [156, 452] on span "Daily Discount - Eighth" at bounding box center [128, 455] width 97 height 11
